Goal: Find specific page/section: Find specific page/section

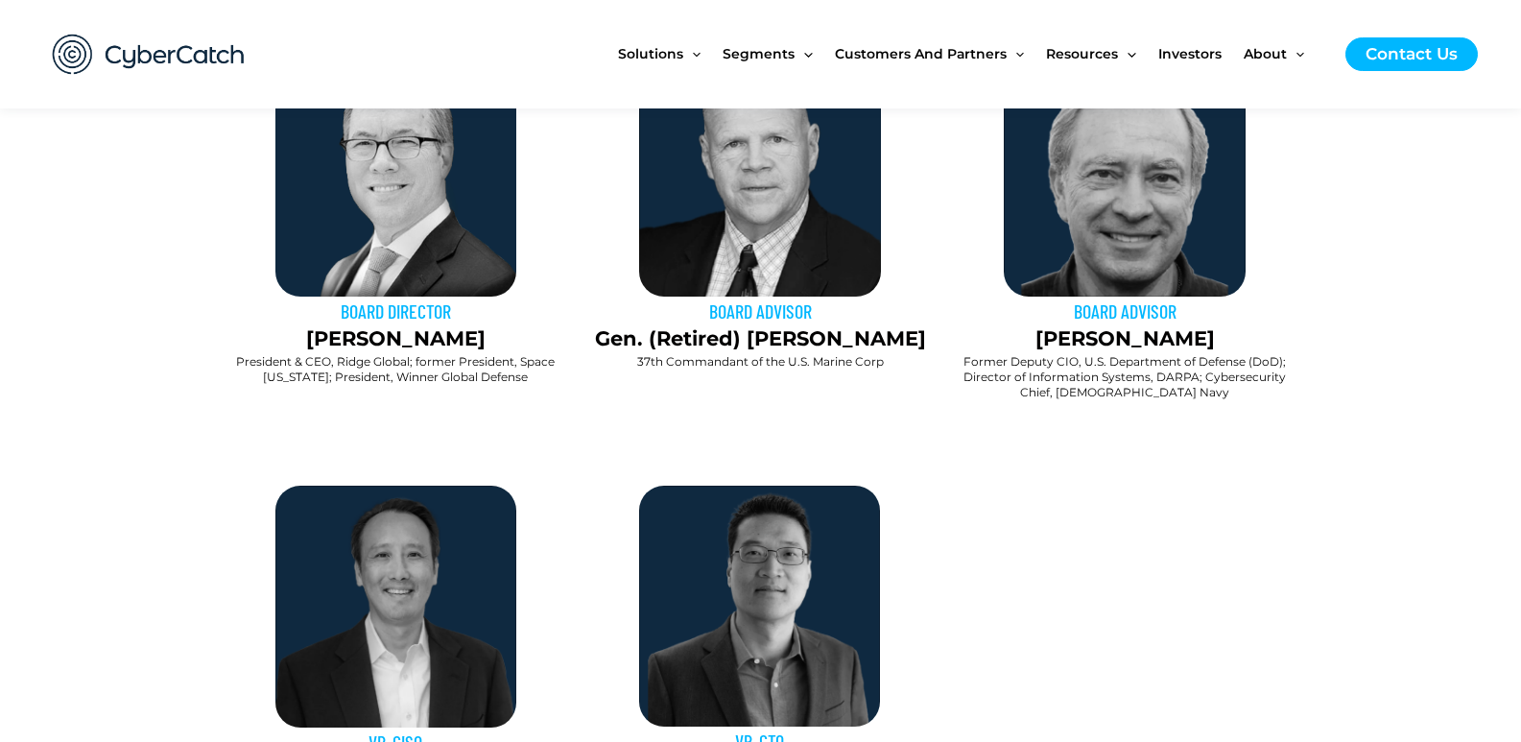
scroll to position [1439, 0]
